Goal: Transaction & Acquisition: Book appointment/travel/reservation

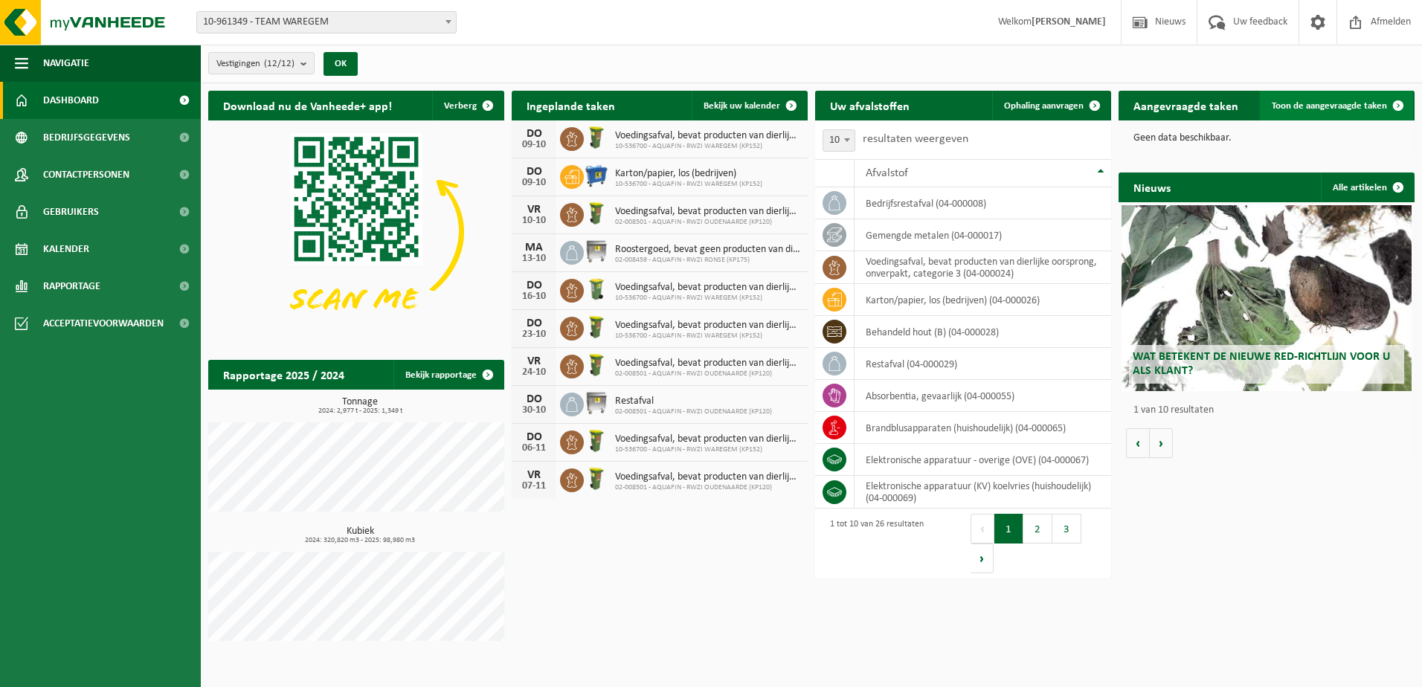
click at [1305, 104] on span "Toon de aangevraagde taken" at bounding box center [1329, 106] width 115 height 10
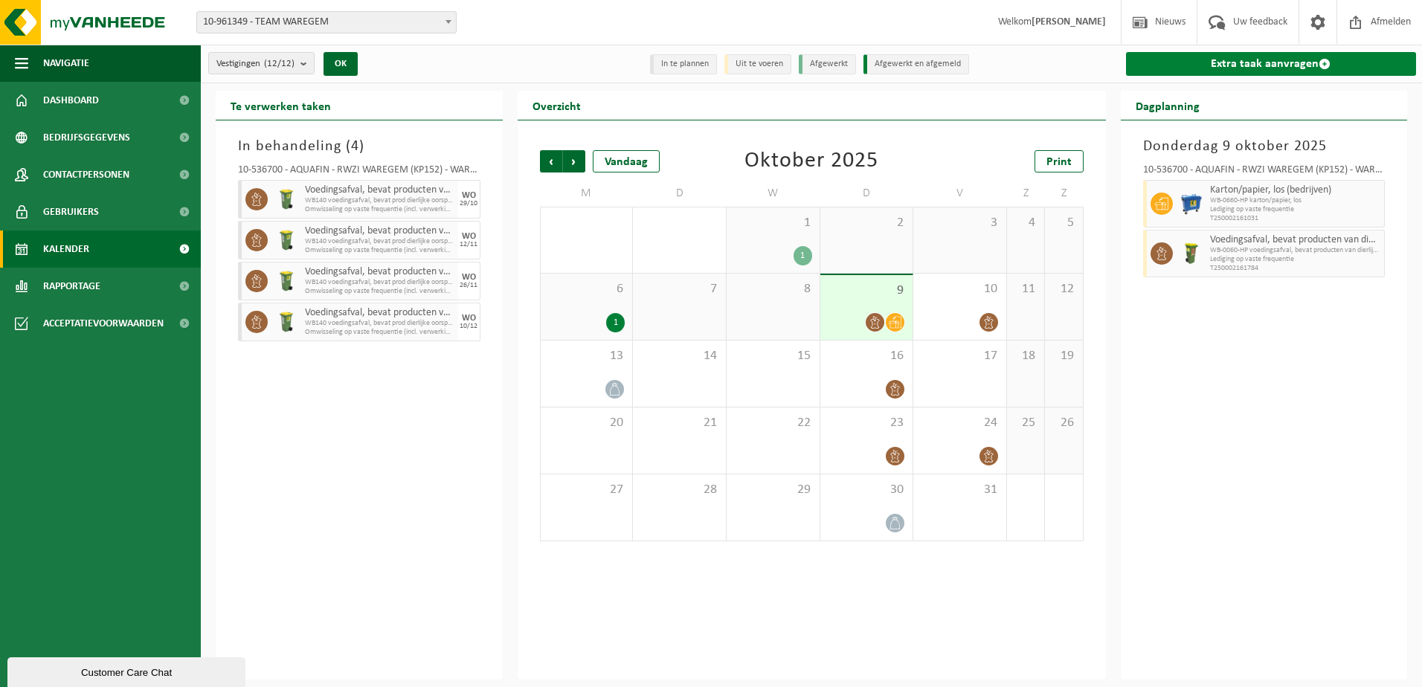
click at [1208, 59] on link "Extra taak aanvragen" at bounding box center [1271, 64] width 291 height 24
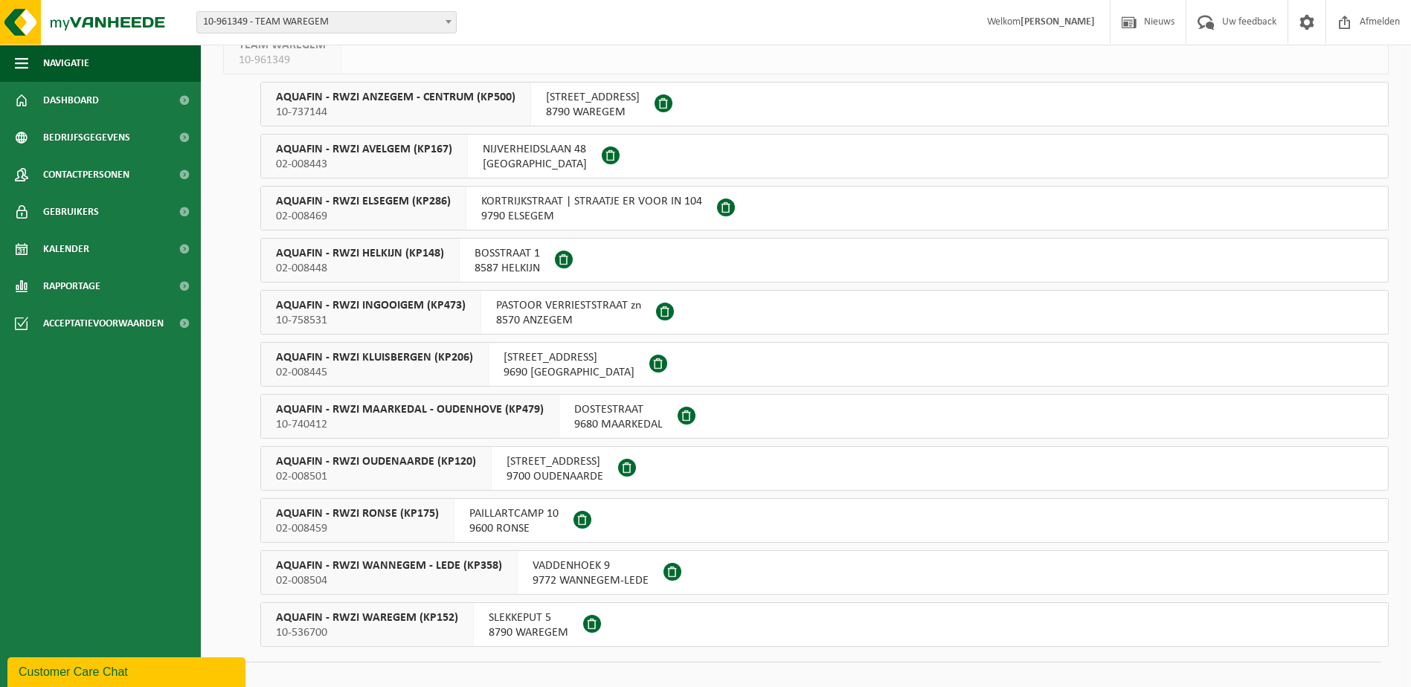
scroll to position [135, 0]
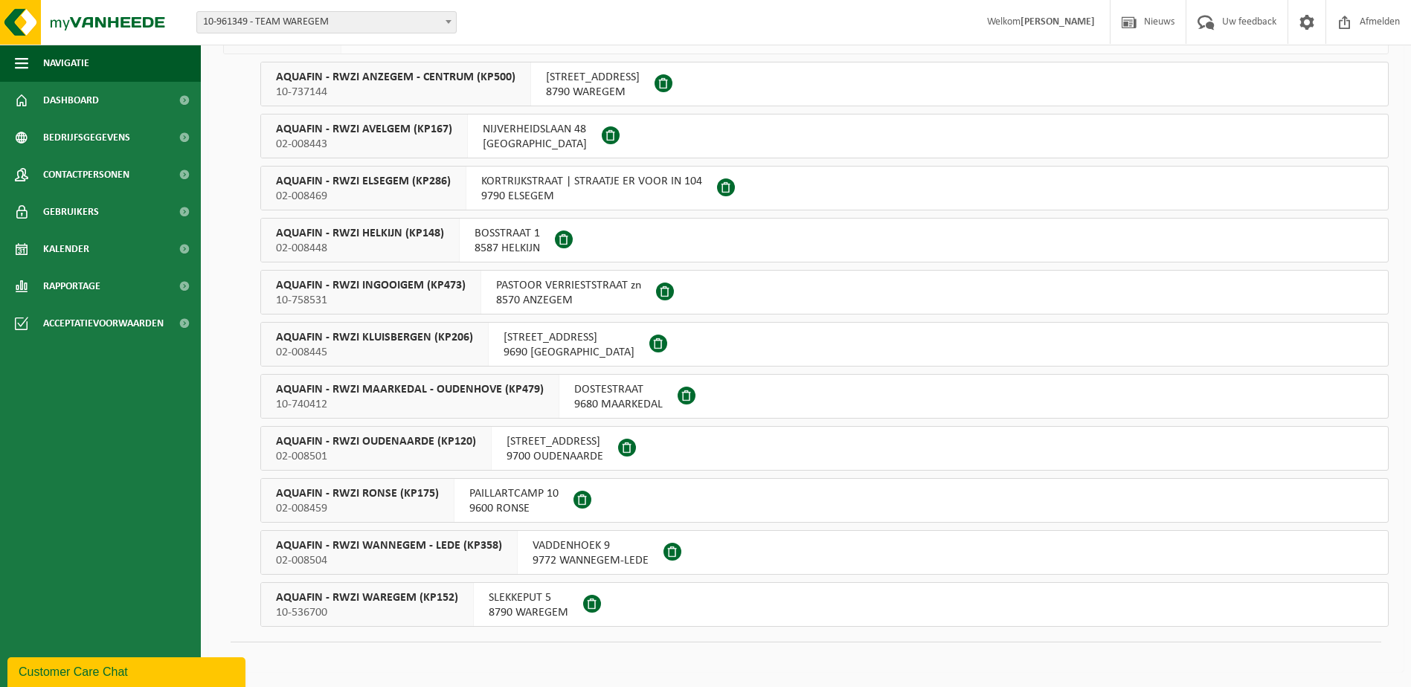
click at [535, 506] on span "9600 RONSE" at bounding box center [513, 508] width 89 height 15
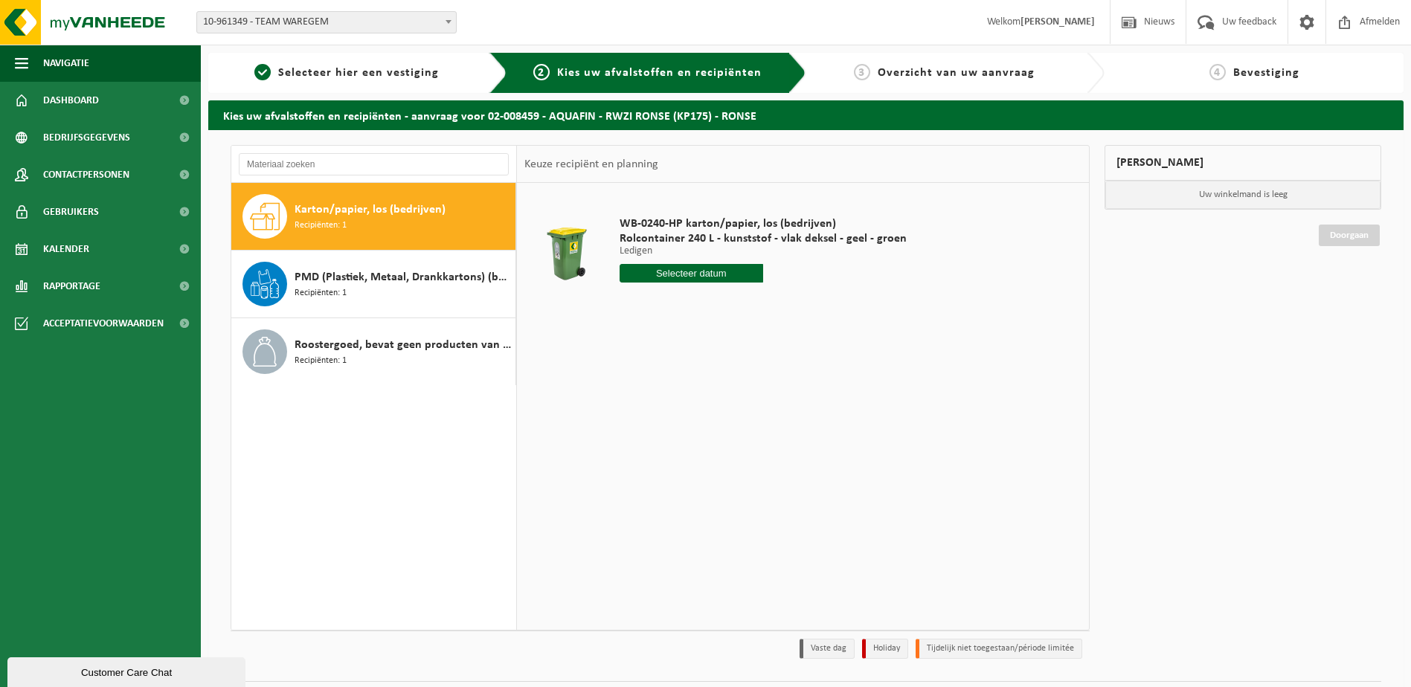
click at [695, 277] on input "text" at bounding box center [691, 273] width 144 height 19
click at [331, 348] on span "Roostergoed, bevat geen producten van dierlijke oorsprong" at bounding box center [402, 345] width 217 height 18
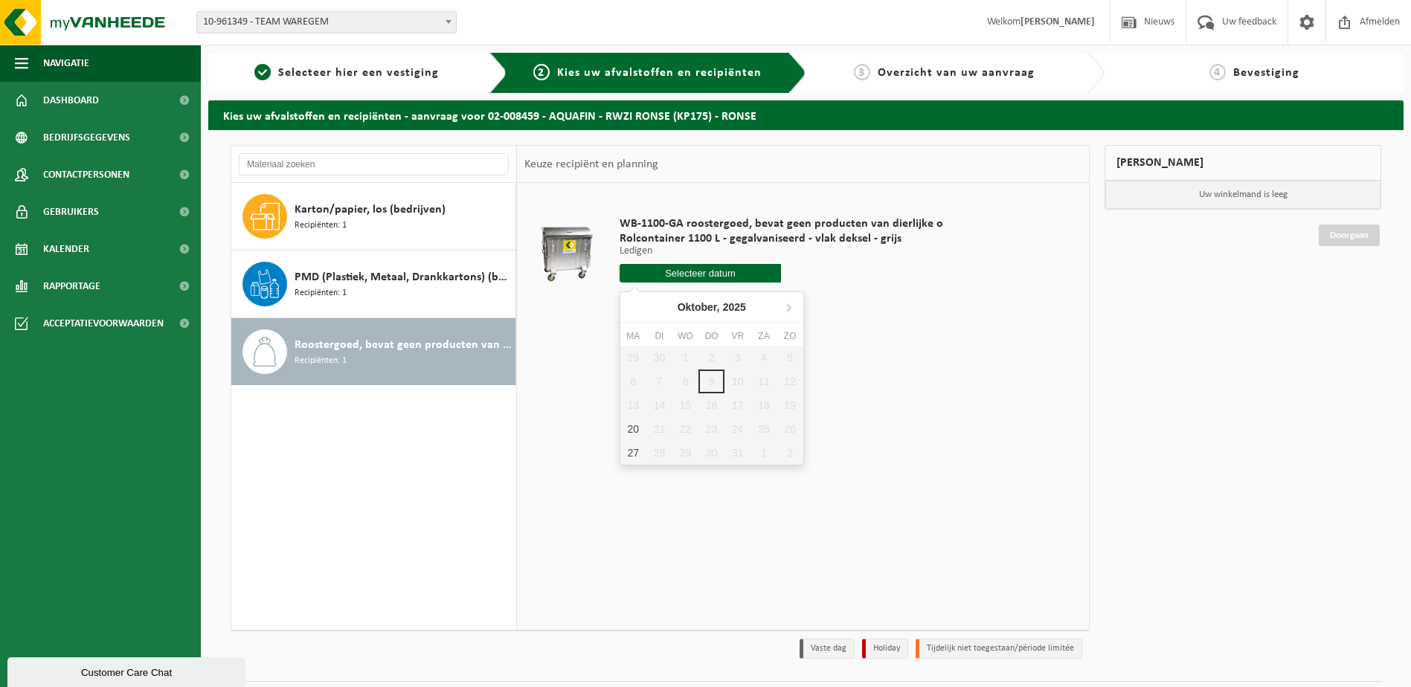
click at [730, 268] on input "text" at bounding box center [700, 273] width 162 height 19
click at [338, 71] on span "Selecteer hier een vestiging" at bounding box center [358, 73] width 161 height 12
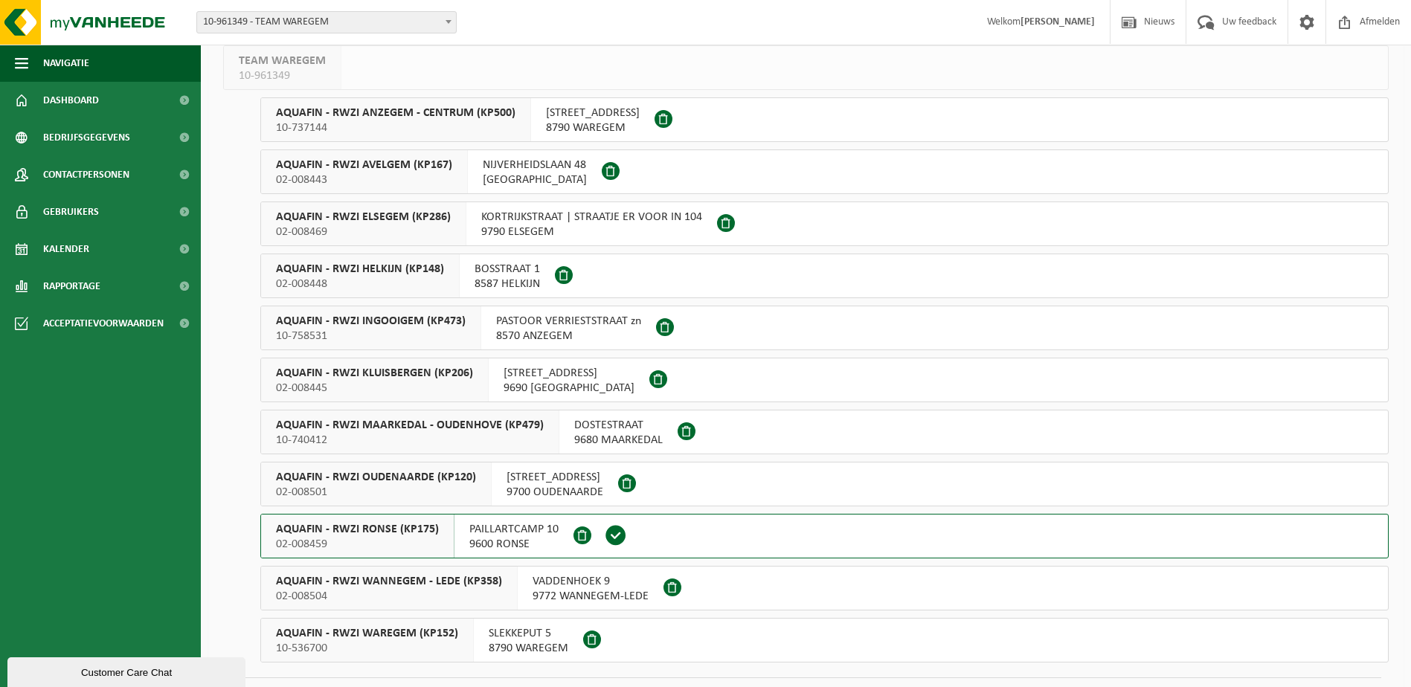
scroll to position [135, 0]
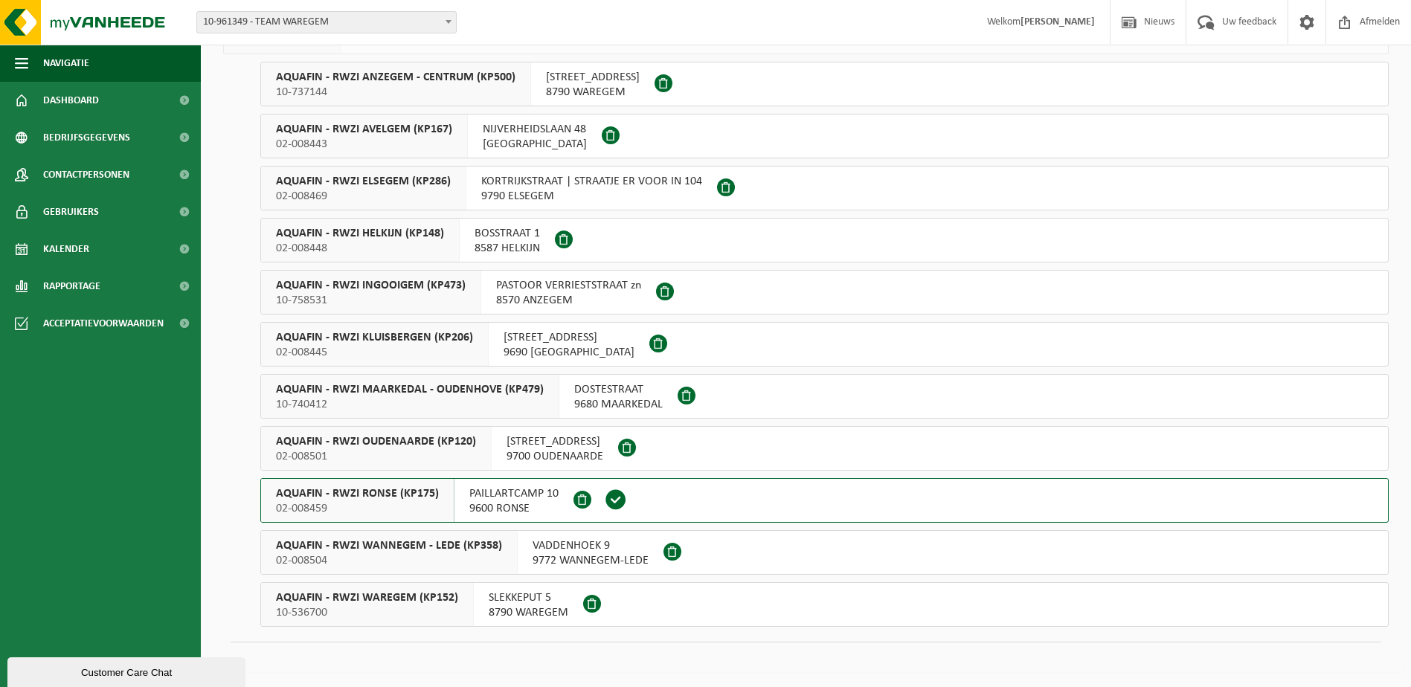
click at [410, 134] on span "AQUAFIN - RWZI AVELGEM (KP167)" at bounding box center [364, 129] width 176 height 15
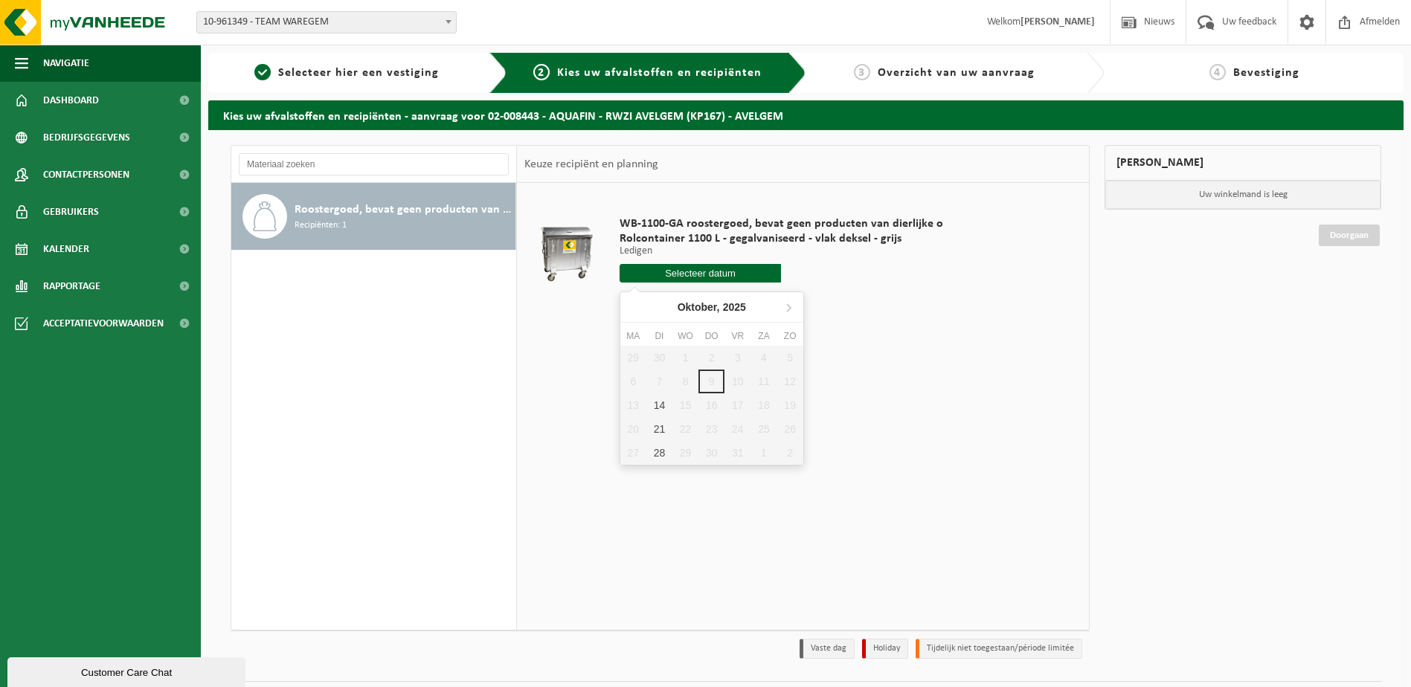
click at [664, 270] on input "text" at bounding box center [700, 273] width 162 height 19
click at [666, 406] on div "14" at bounding box center [659, 405] width 26 height 24
type input "Van [DATE]"
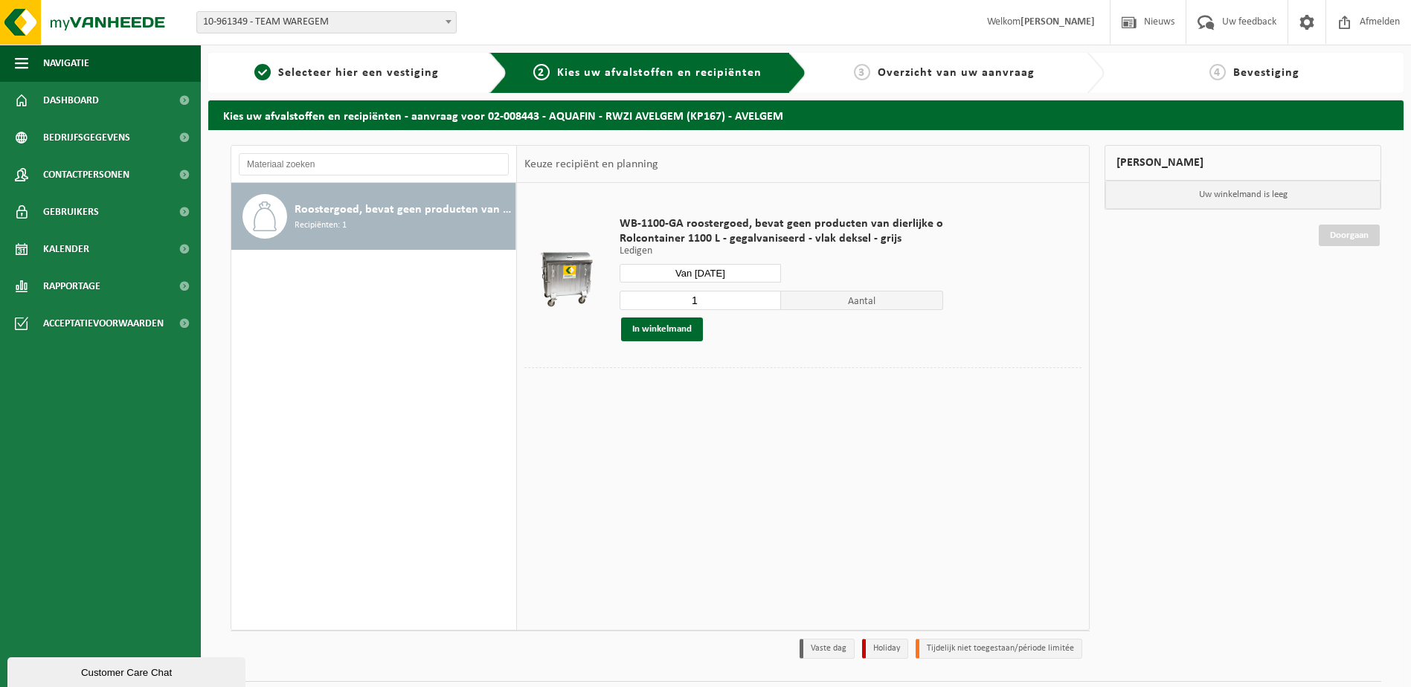
type input "1"
click at [767, 301] on input "1" at bounding box center [700, 300] width 162 height 19
click at [652, 332] on button "In winkelmand" at bounding box center [662, 330] width 82 height 24
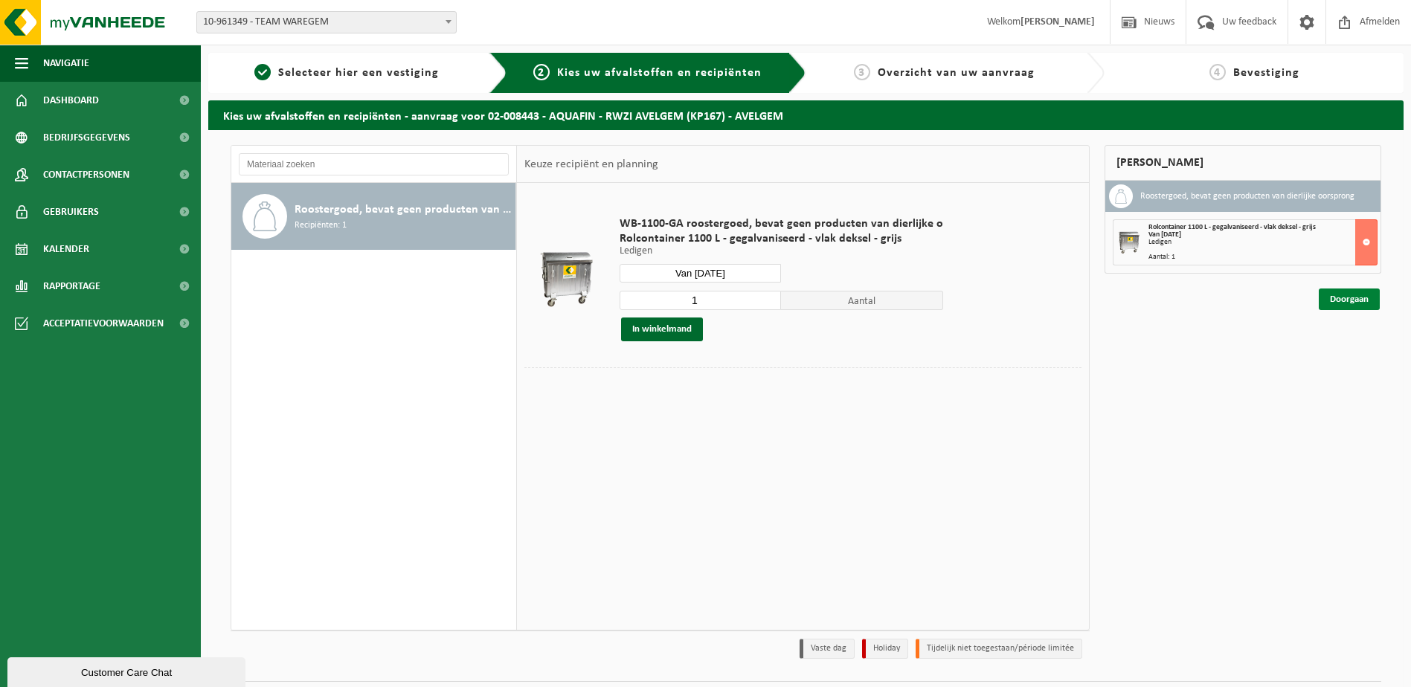
click at [1333, 297] on link "Doorgaan" at bounding box center [1348, 300] width 61 height 22
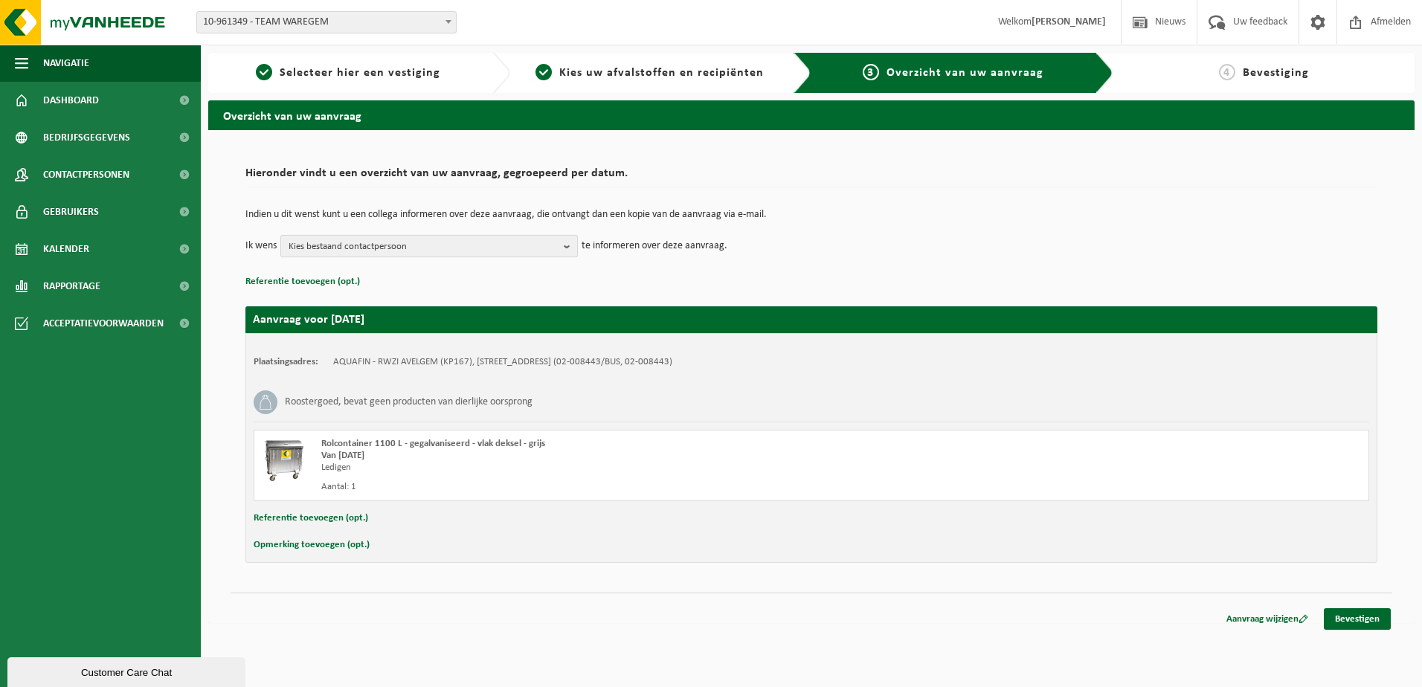
click at [568, 248] on b "button" at bounding box center [570, 246] width 13 height 21
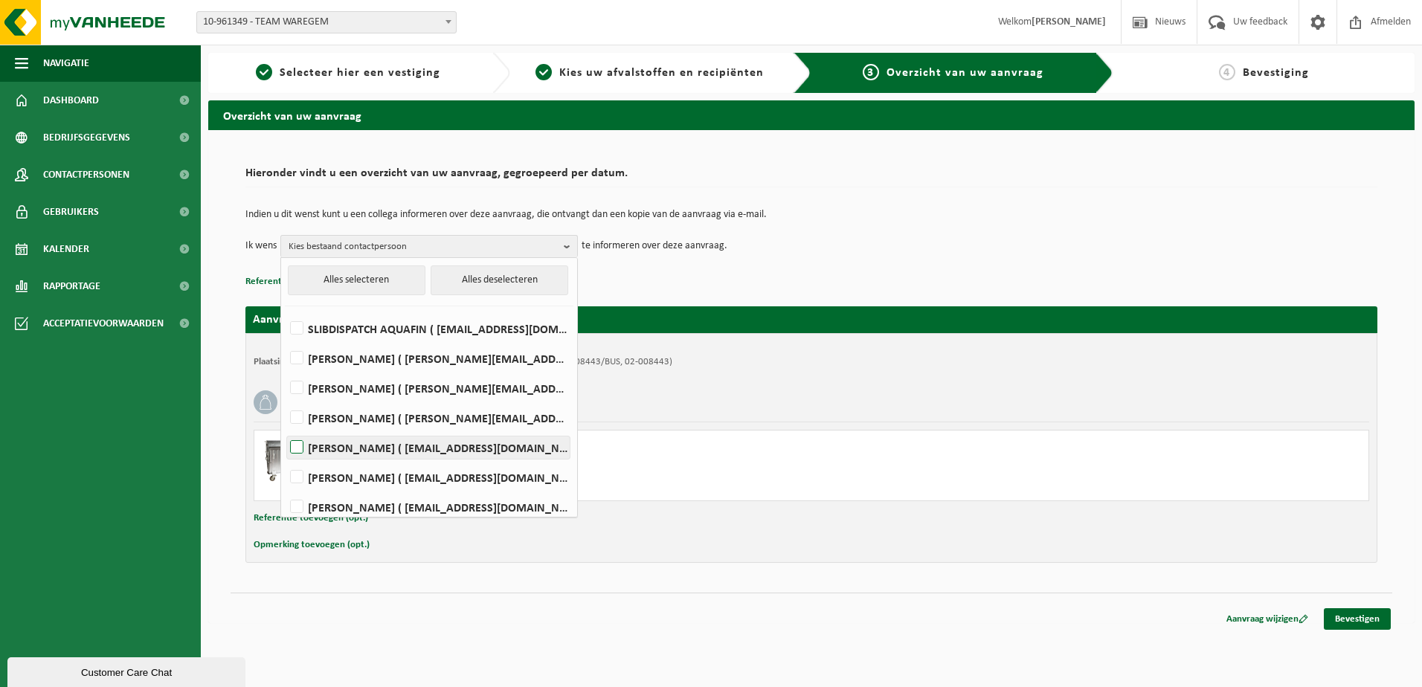
click at [396, 445] on label "Arno Heveraedt ( arno.heveraedt@aquafin.be )" at bounding box center [428, 448] width 283 height 22
click at [285, 429] on input "Arno Heveraedt ( arno.heveraedt@aquafin.be )" at bounding box center [284, 428] width 1 height 1
checkbox input "true"
click at [1357, 619] on link "Bevestigen" at bounding box center [1357, 619] width 67 height 22
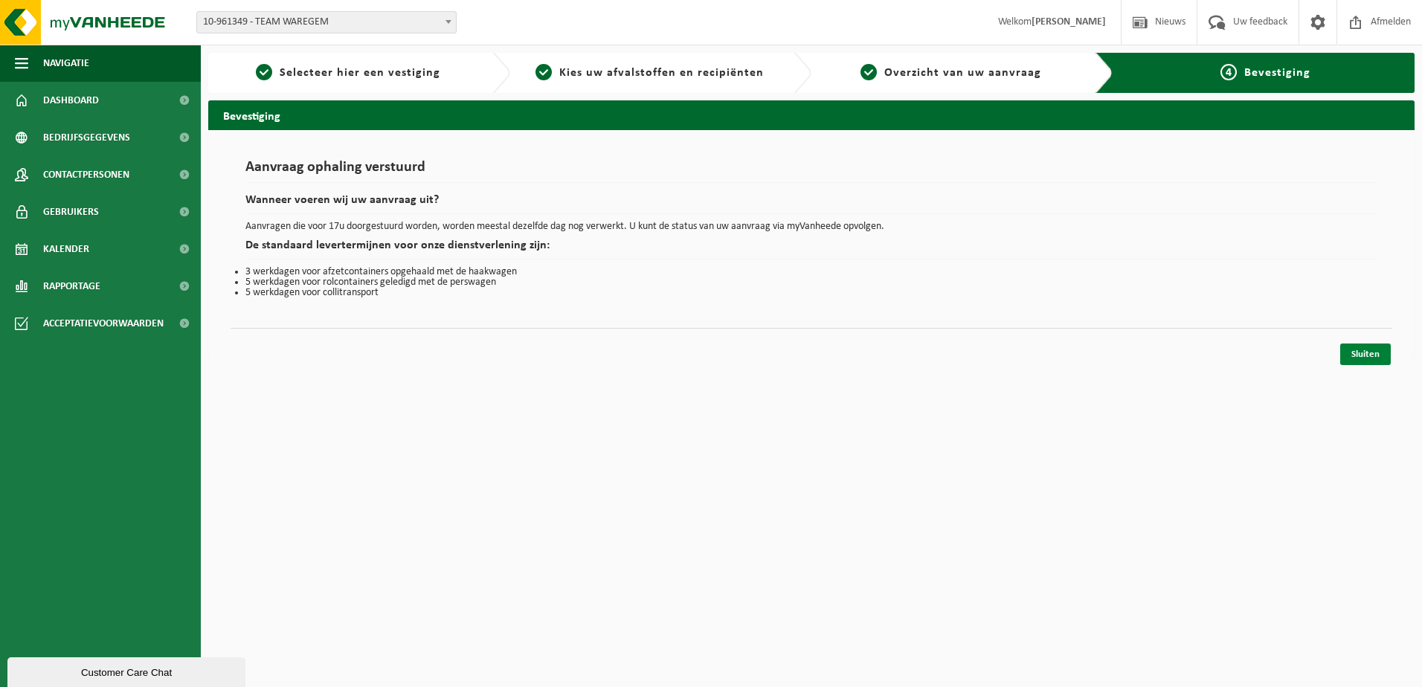
click at [1373, 358] on link "Sluiten" at bounding box center [1365, 355] width 51 height 22
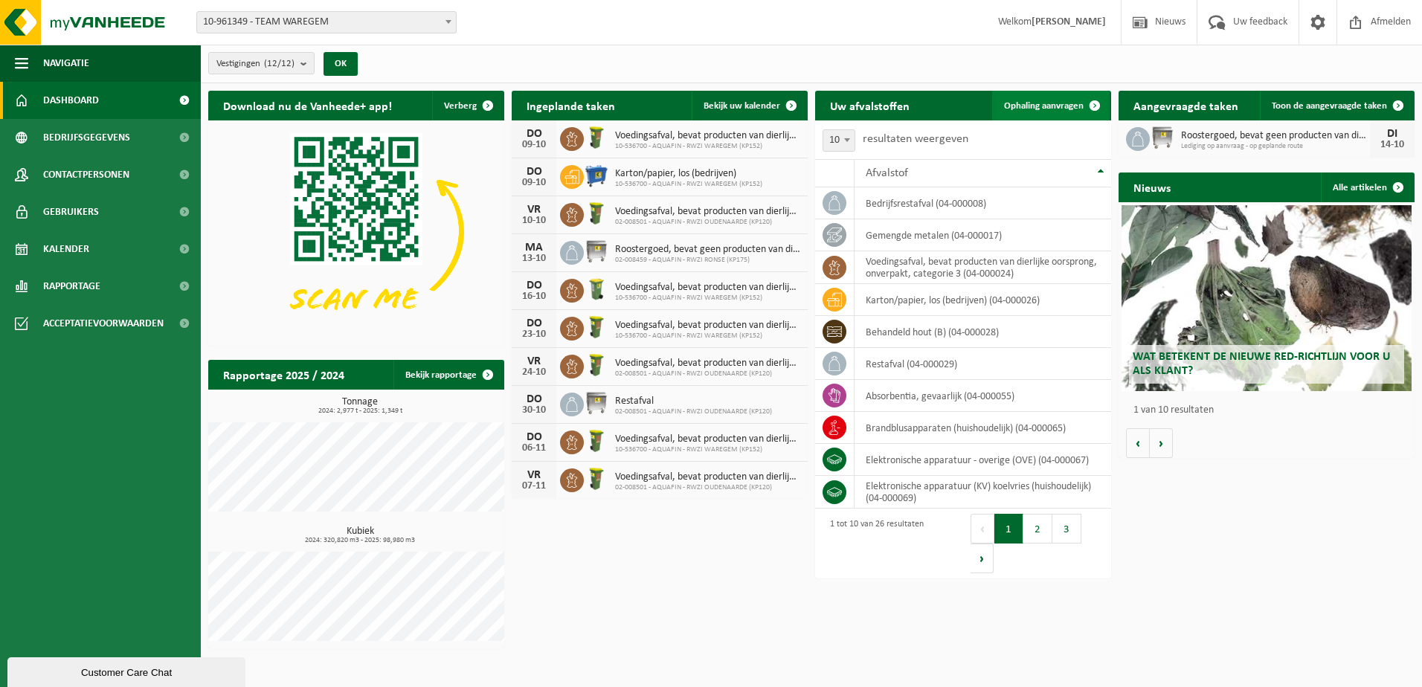
click at [1048, 108] on span "Ophaling aanvragen" at bounding box center [1044, 106] width 80 height 10
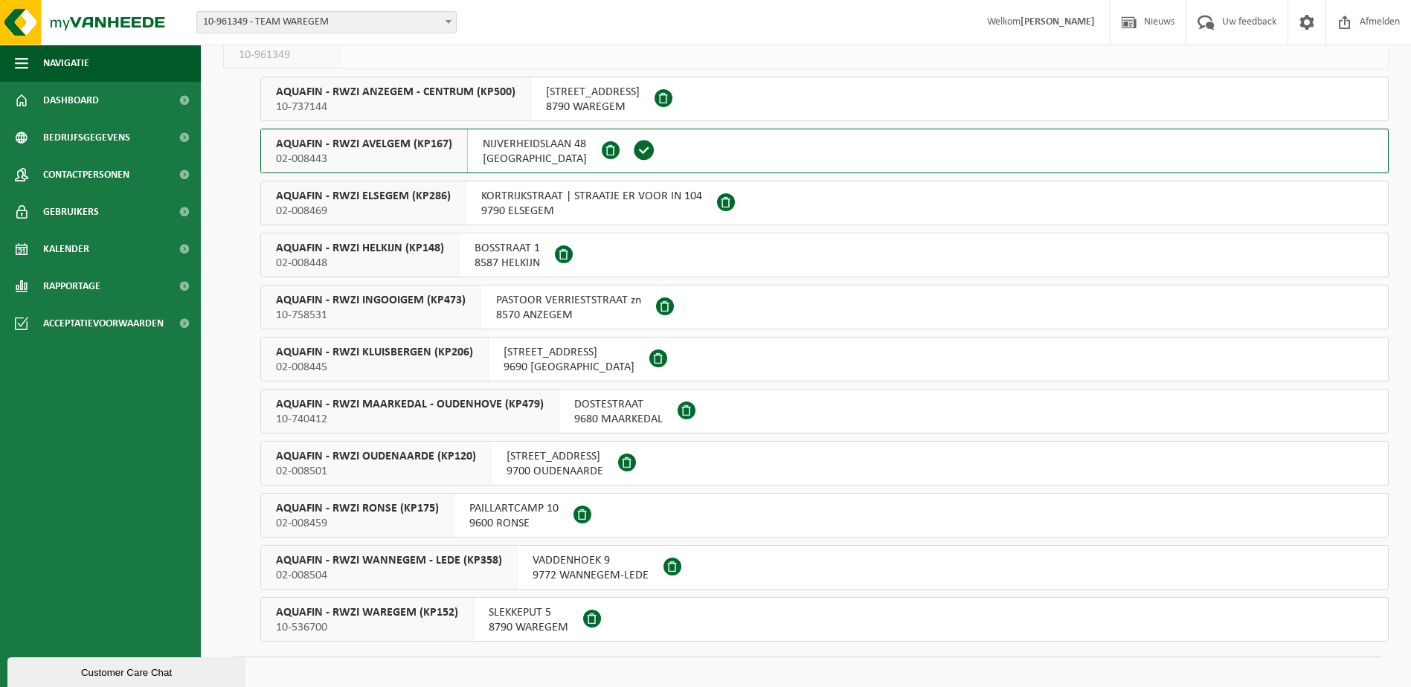
scroll to position [135, 0]
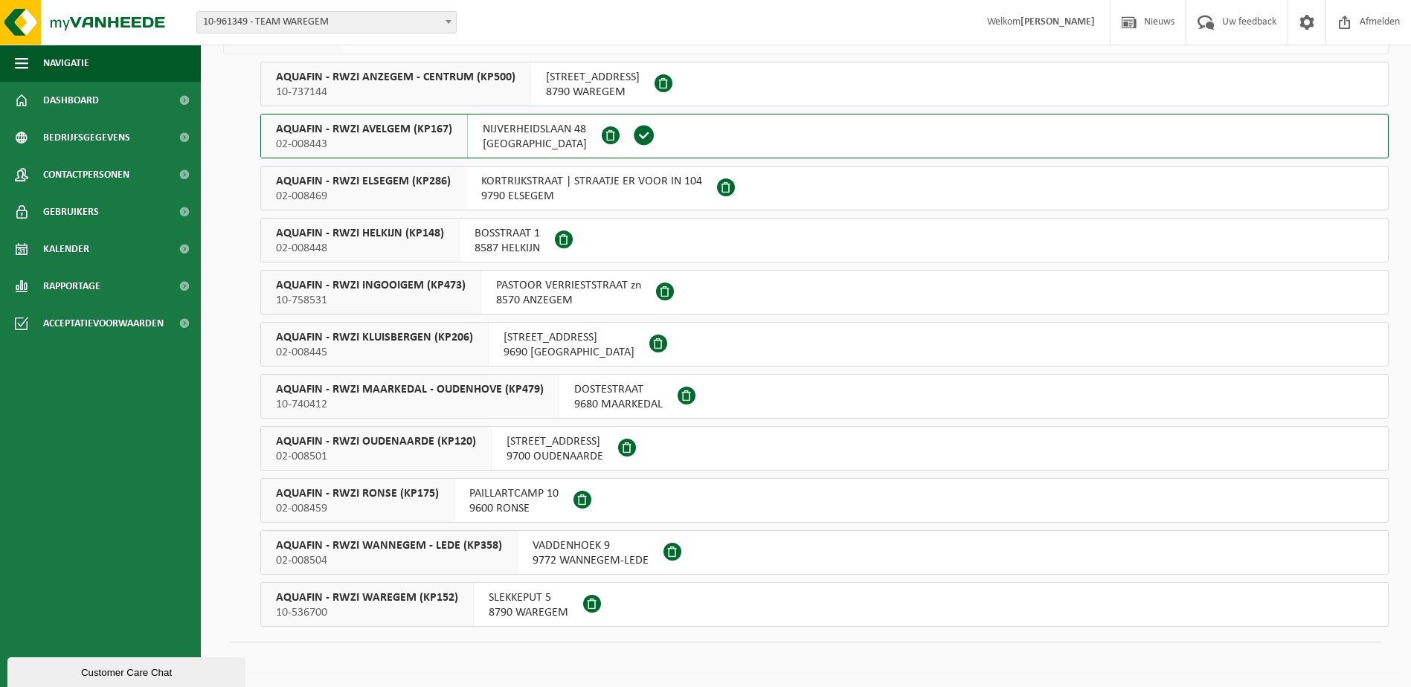
click at [503, 495] on span "PAILLARTCAMP 10" at bounding box center [513, 493] width 89 height 15
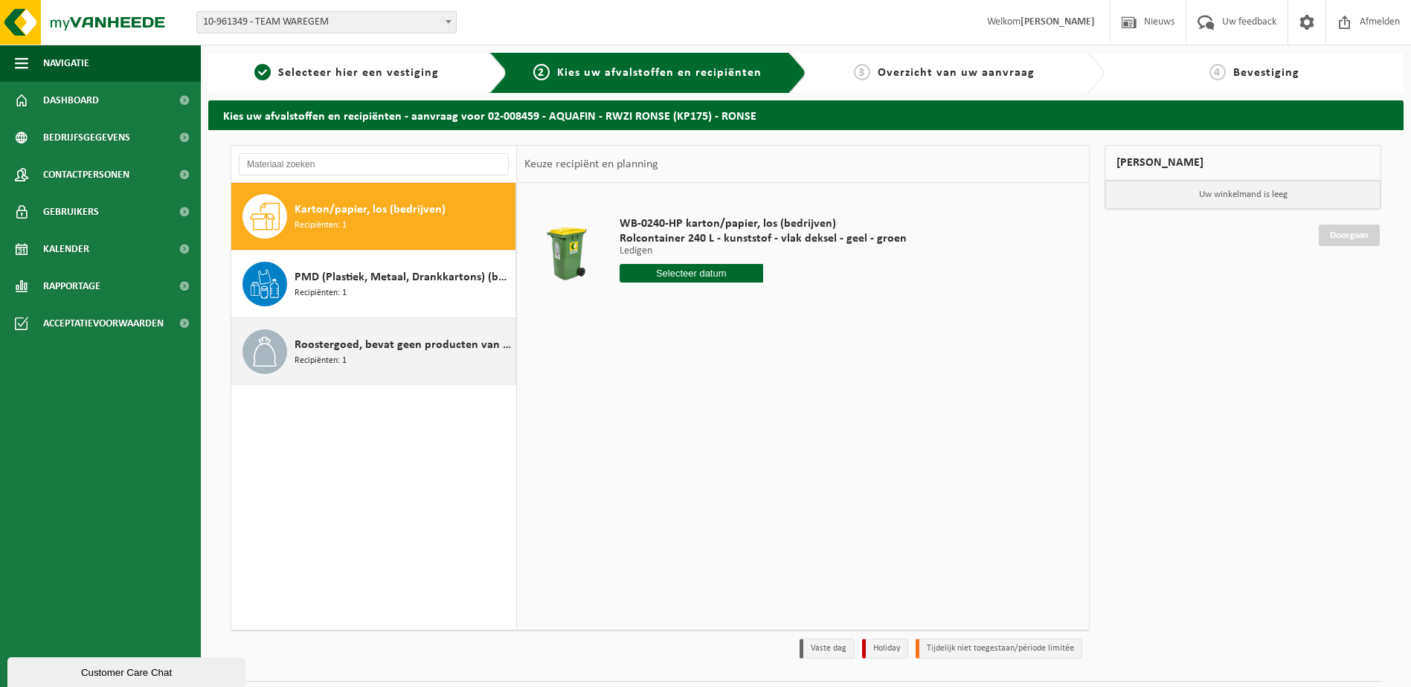
click at [343, 347] on span "Roostergoed, bevat geen producten van dierlijke oorsprong" at bounding box center [402, 345] width 217 height 18
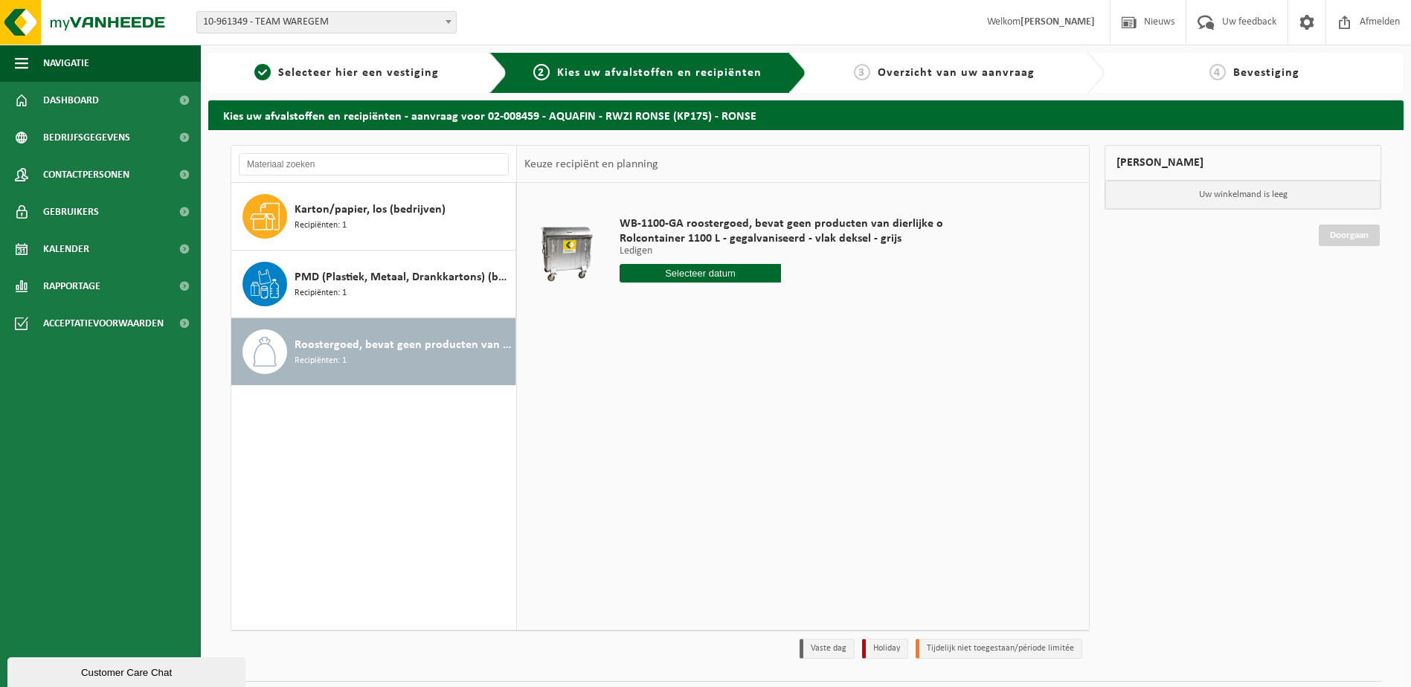
click at [703, 273] on input "text" at bounding box center [700, 273] width 162 height 19
click at [792, 303] on icon at bounding box center [788, 307] width 24 height 24
click at [1206, 372] on div "Mijn winkelmand Uw winkelmand is leeg Doorgaan" at bounding box center [1243, 405] width 292 height 521
